Goal: Task Accomplishment & Management: Manage account settings

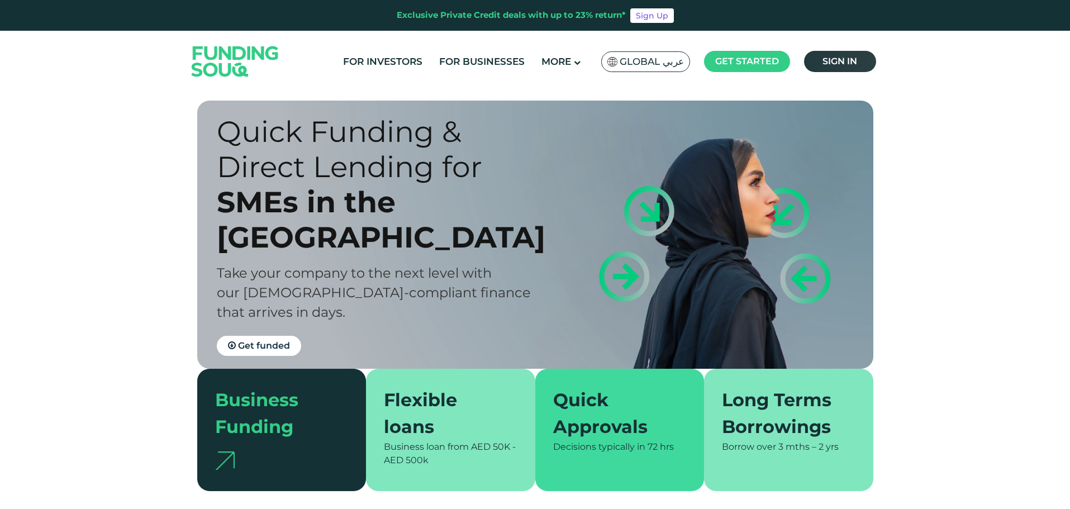
click at [842, 65] on span "Sign in" at bounding box center [839, 61] width 35 height 11
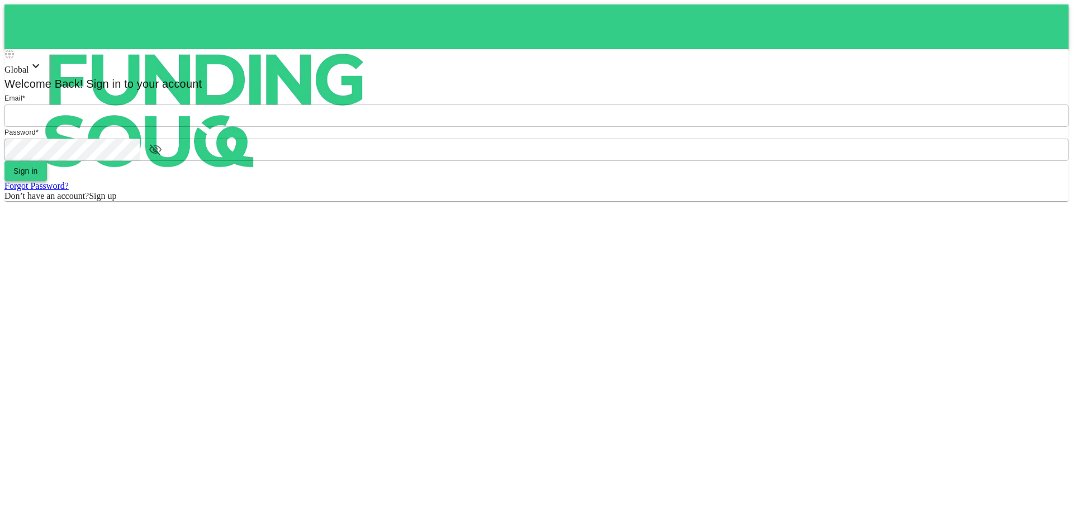
type input "Aasik.mmm@gmail.com"
click at [47, 181] on button "Sign in" at bounding box center [25, 171] width 42 height 20
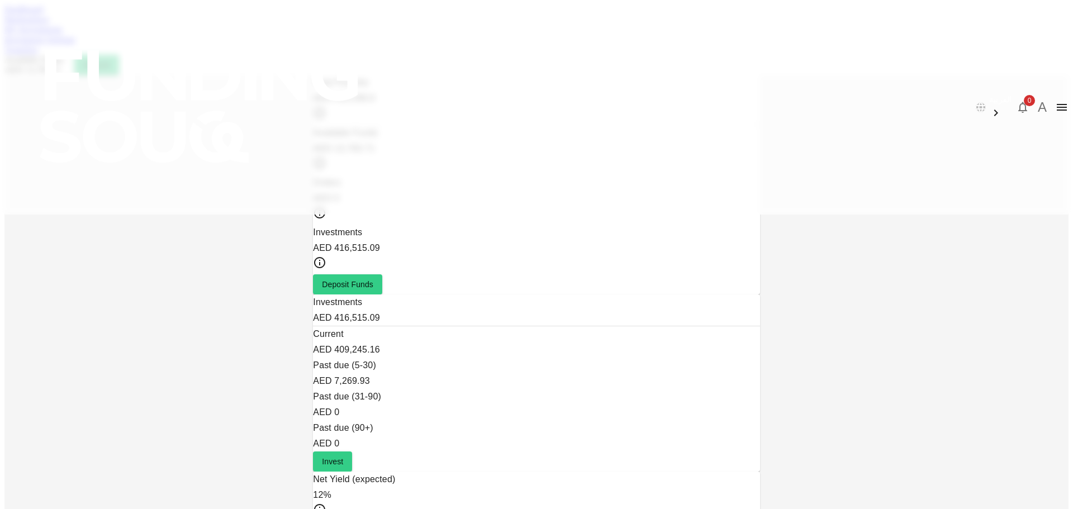
click at [49, 24] on link "Marketplace" at bounding box center [26, 19] width 45 height 9
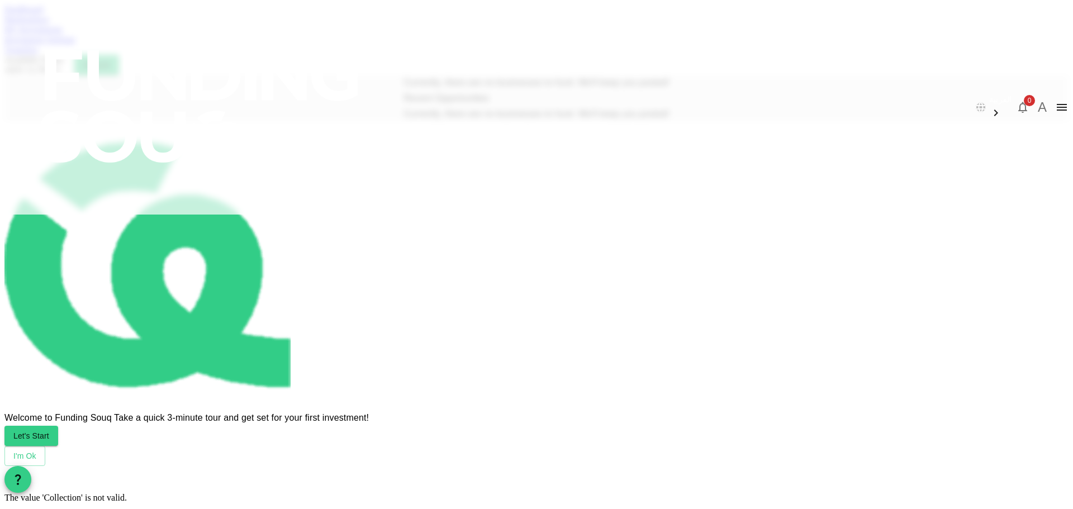
click at [356, 35] on div "My Investments" at bounding box center [536, 30] width 1064 height 10
click at [365, 47] on div "Dashboard Marketplace My Investments Investment Settings Transfers Available Fu…" at bounding box center [536, 39] width 1064 height 70
click at [63, 34] on link "My Investments" at bounding box center [33, 29] width 58 height 9
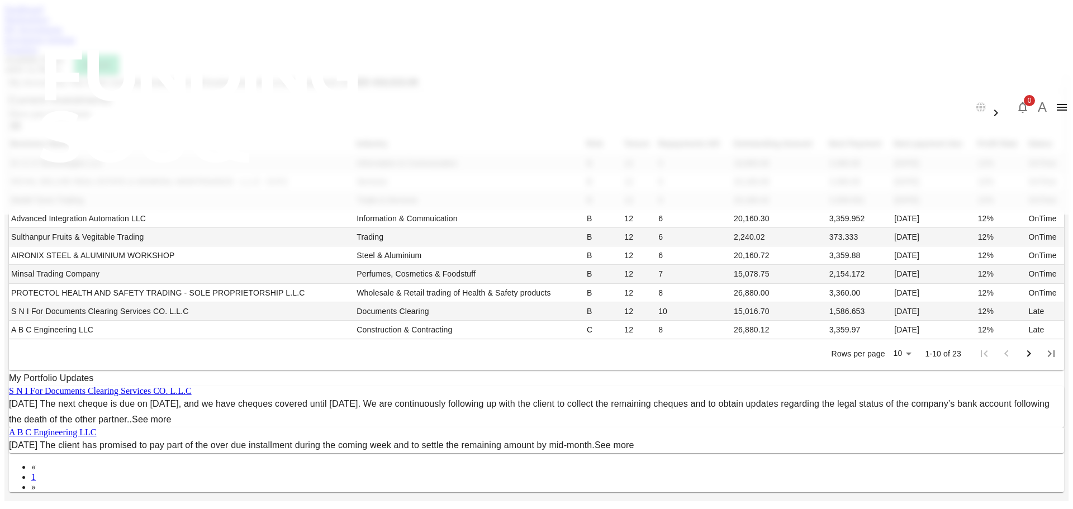
scroll to position [346, 0]
